Goal: Task Accomplishment & Management: Manage account settings

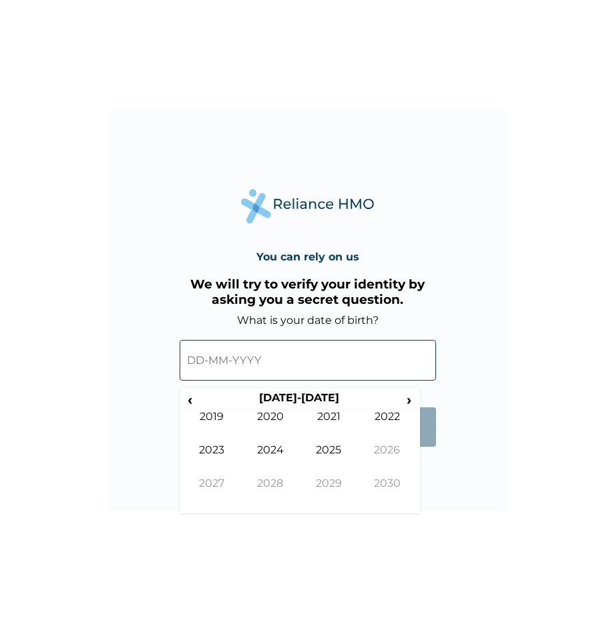
click at [198, 361] on input "text" at bounding box center [308, 360] width 256 height 41
drag, startPoint x: 198, startPoint y: 361, endPoint x: 201, endPoint y: 351, distance: 10.4
click at [201, 351] on input "text" at bounding box center [308, 360] width 256 height 41
click at [204, 351] on input "text" at bounding box center [308, 360] width 256 height 41
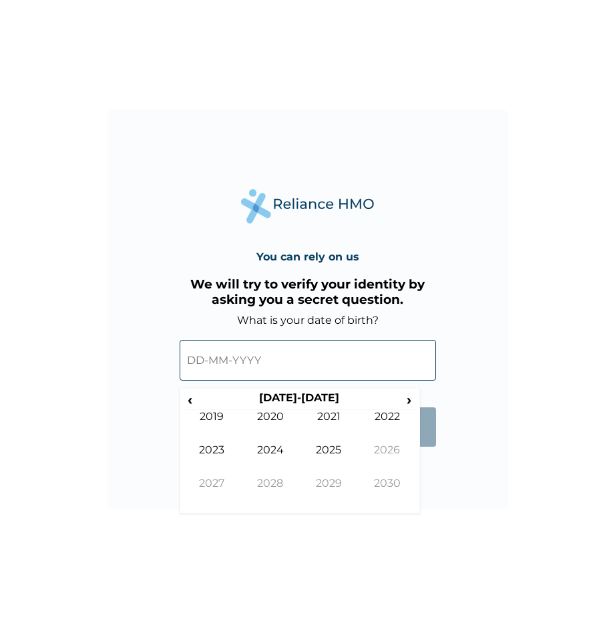
click at [204, 351] on input "text" at bounding box center [308, 360] width 256 height 41
click at [194, 402] on span "‹" at bounding box center [190, 399] width 14 height 17
click at [341, 451] on td "1995" at bounding box center [329, 459] width 59 height 33
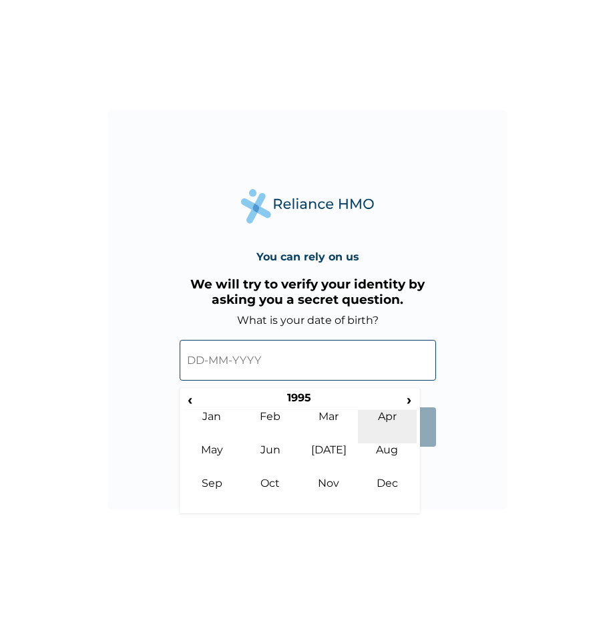
click at [385, 422] on td "Apr" at bounding box center [387, 426] width 59 height 33
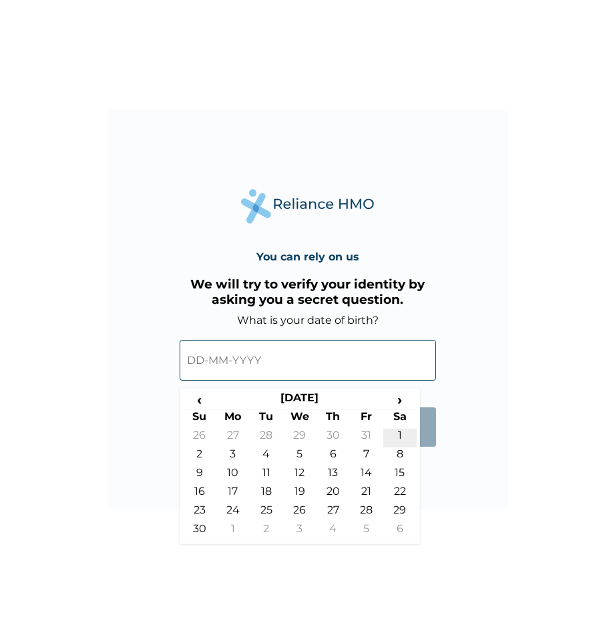
click at [395, 431] on td "1" at bounding box center [399, 438] width 33 height 19
type input "[DATE]"
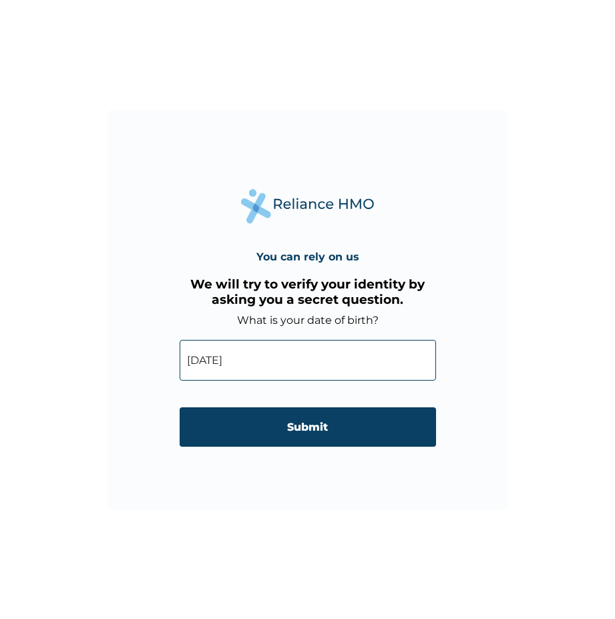
click at [395, 431] on input "Submit" at bounding box center [308, 426] width 256 height 39
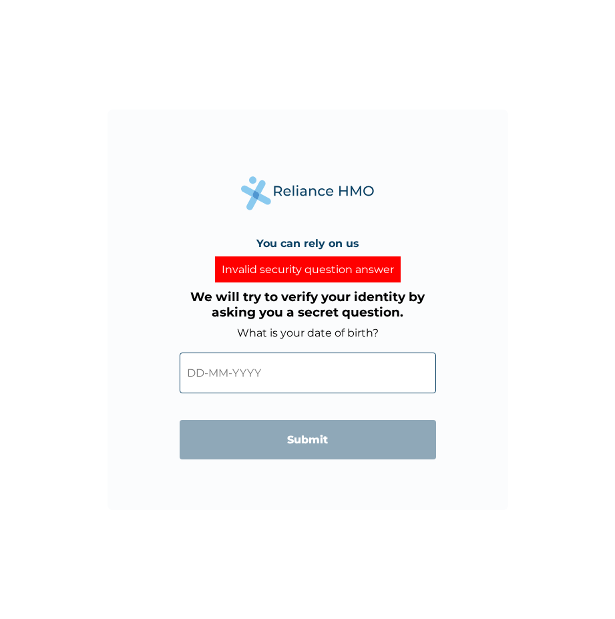
click at [276, 383] on input "text" at bounding box center [308, 373] width 256 height 41
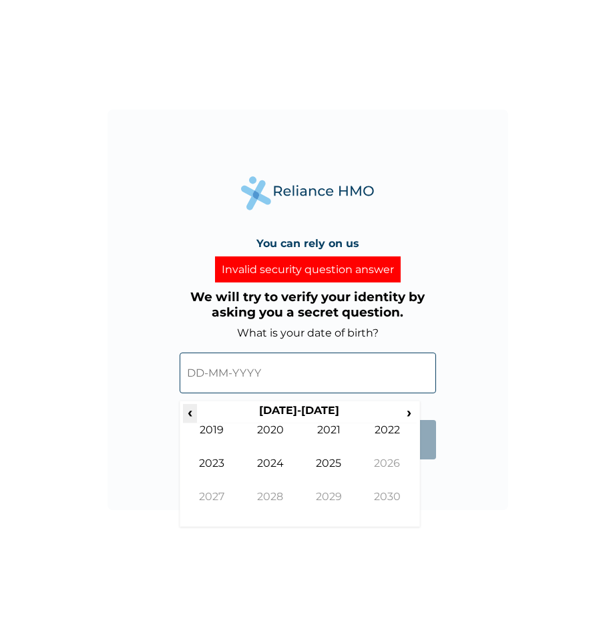
click at [196, 417] on span "‹" at bounding box center [190, 412] width 14 height 17
click at [193, 409] on span "‹" at bounding box center [190, 412] width 14 height 17
click at [339, 460] on td "1995" at bounding box center [329, 473] width 59 height 33
click at [387, 437] on td "Apr" at bounding box center [387, 439] width 59 height 33
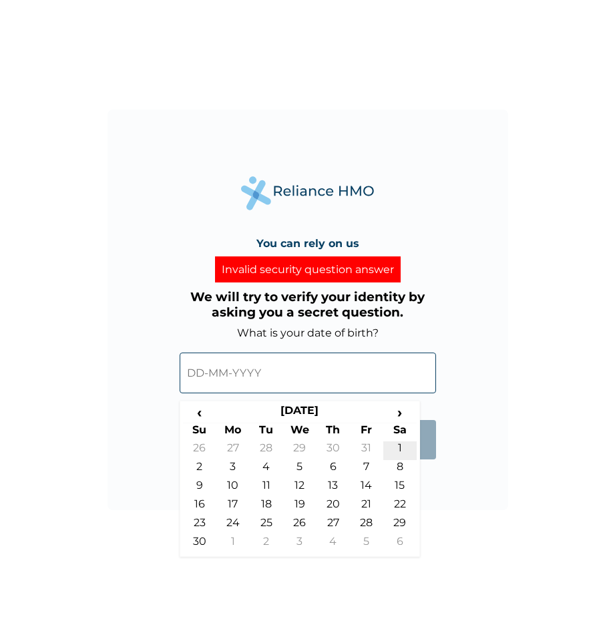
click at [401, 445] on td "1" at bounding box center [399, 450] width 33 height 19
type input "[DATE]"
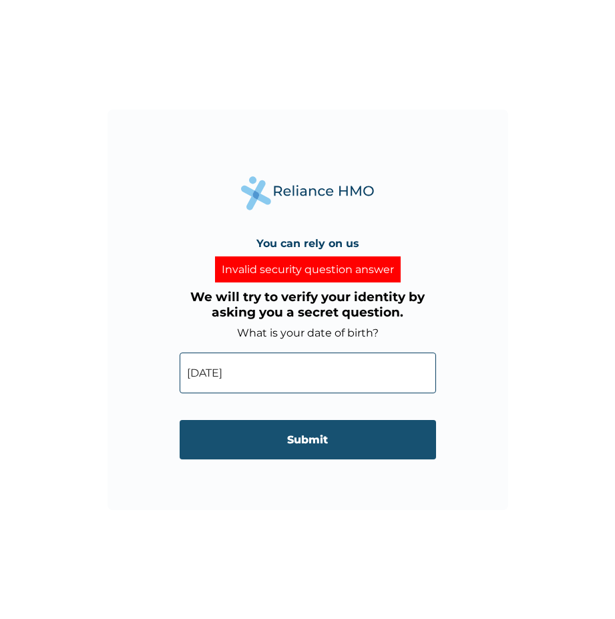
click at [293, 433] on input "Submit" at bounding box center [308, 439] width 256 height 39
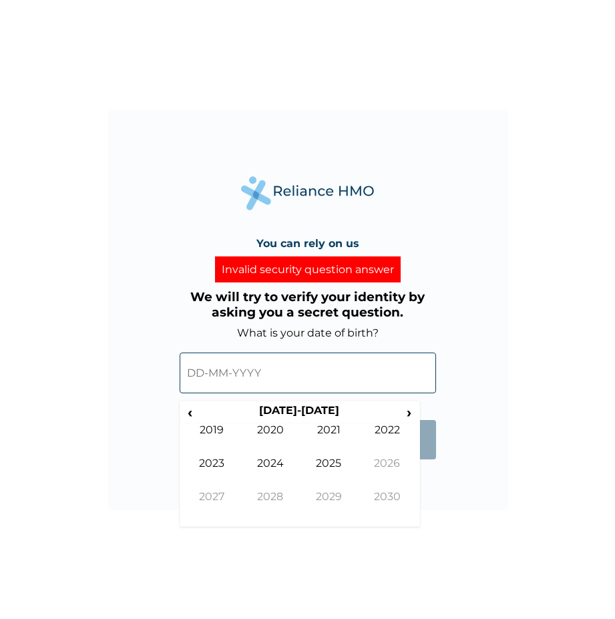
click at [284, 380] on input "text" at bounding box center [308, 373] width 256 height 41
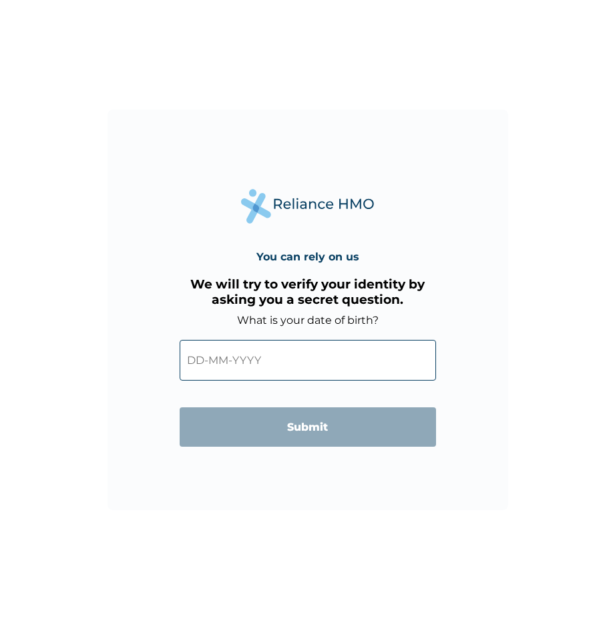
click at [351, 352] on input "text" at bounding box center [308, 360] width 256 height 41
click at [353, 296] on h3 "We will try to verify your identity by asking you a secret question." at bounding box center [308, 292] width 256 height 31
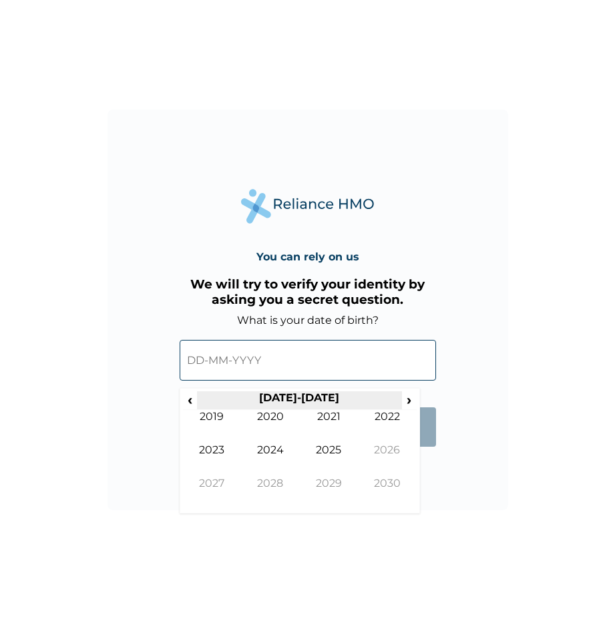
drag, startPoint x: 251, startPoint y: 356, endPoint x: 216, endPoint y: 405, distance: 60.3
click at [215, 387] on div "‹ [DATE]-[DATE] › 2019 2020 2021 2022 2023 2024 2025 2026 2027 2028 2029 2030" at bounding box center [308, 357] width 256 height 61
click at [329, 396] on th "[DATE]-[DATE]" at bounding box center [299, 400] width 205 height 19
click at [191, 403] on span "‹" at bounding box center [190, 399] width 14 height 17
click at [190, 402] on span "‹" at bounding box center [190, 399] width 14 height 17
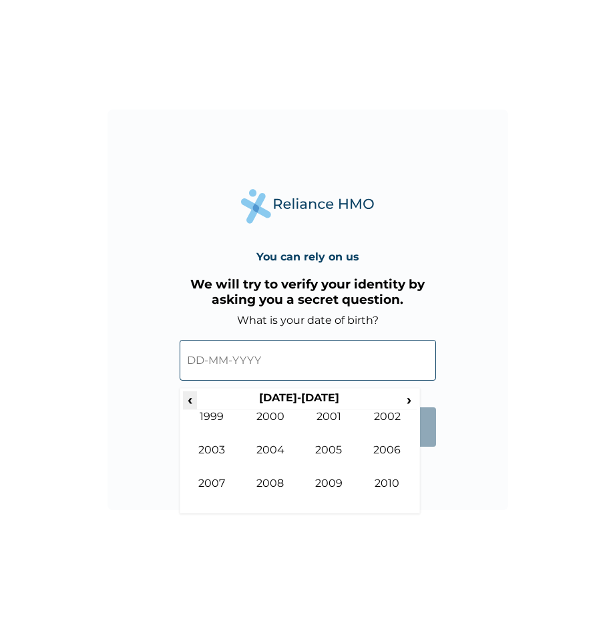
click at [190, 402] on span "‹" at bounding box center [190, 399] width 14 height 17
click at [340, 445] on td "1995" at bounding box center [329, 459] width 59 height 33
click at [377, 416] on td "Apr" at bounding box center [387, 426] width 59 height 33
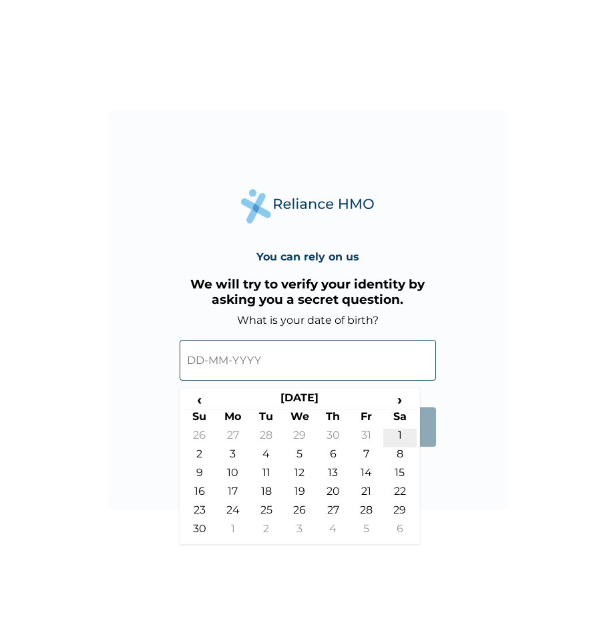
click at [392, 435] on td "1" at bounding box center [399, 438] width 33 height 19
type input "[DATE]"
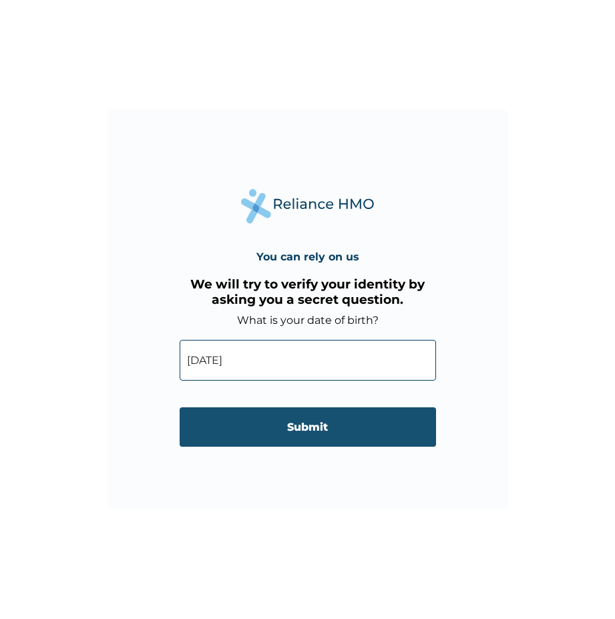
click at [285, 425] on input "Submit" at bounding box center [308, 426] width 256 height 39
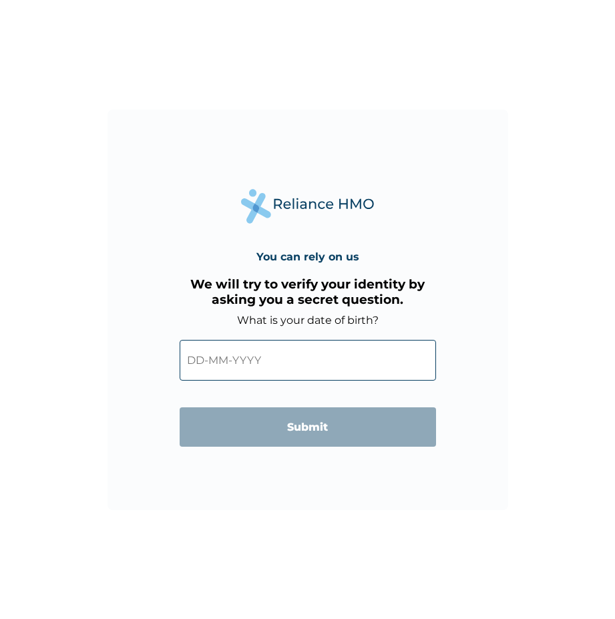
click at [222, 364] on input "text" at bounding box center [308, 360] width 256 height 41
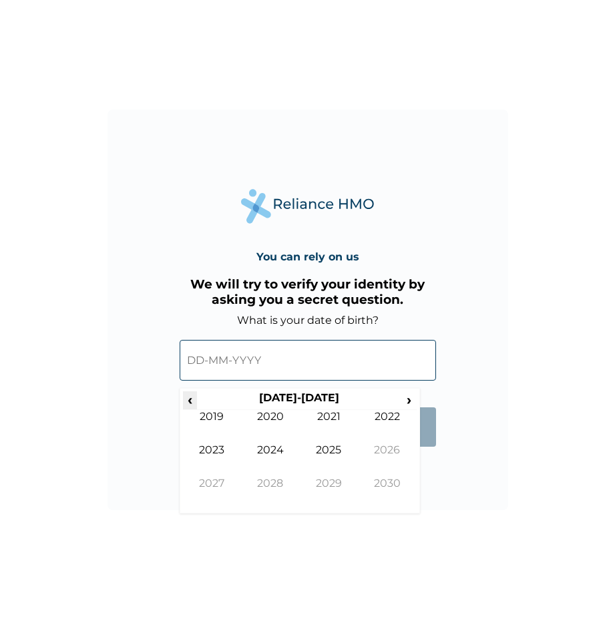
click at [192, 405] on span "‹" at bounding box center [190, 399] width 14 height 17
click at [190, 401] on span "‹" at bounding box center [190, 399] width 14 height 17
click at [196, 399] on span "‹" at bounding box center [190, 399] width 14 height 17
click at [319, 457] on td "1995" at bounding box center [329, 459] width 59 height 33
